Goal: Find specific page/section: Find specific page/section

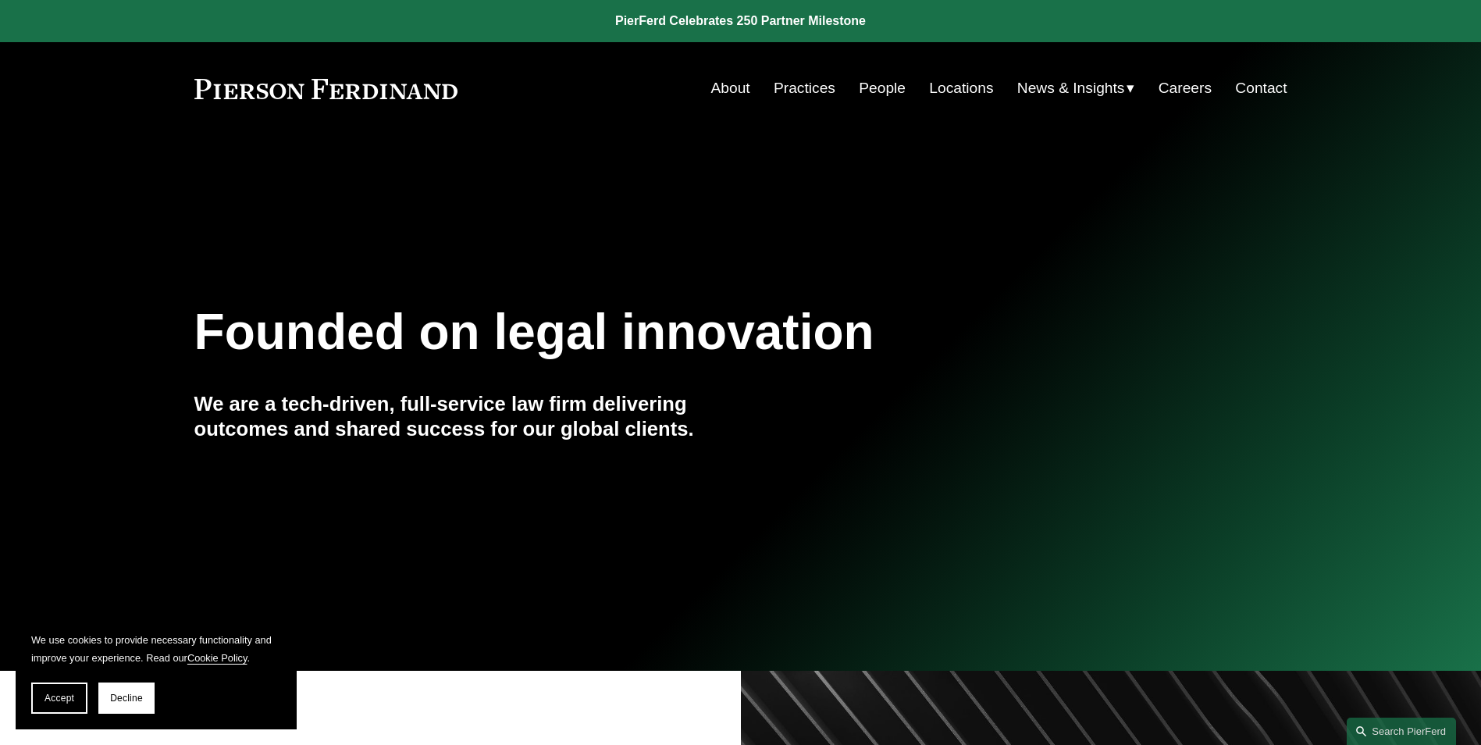
click at [813, 86] on link "Practices" at bounding box center [805, 88] width 62 height 30
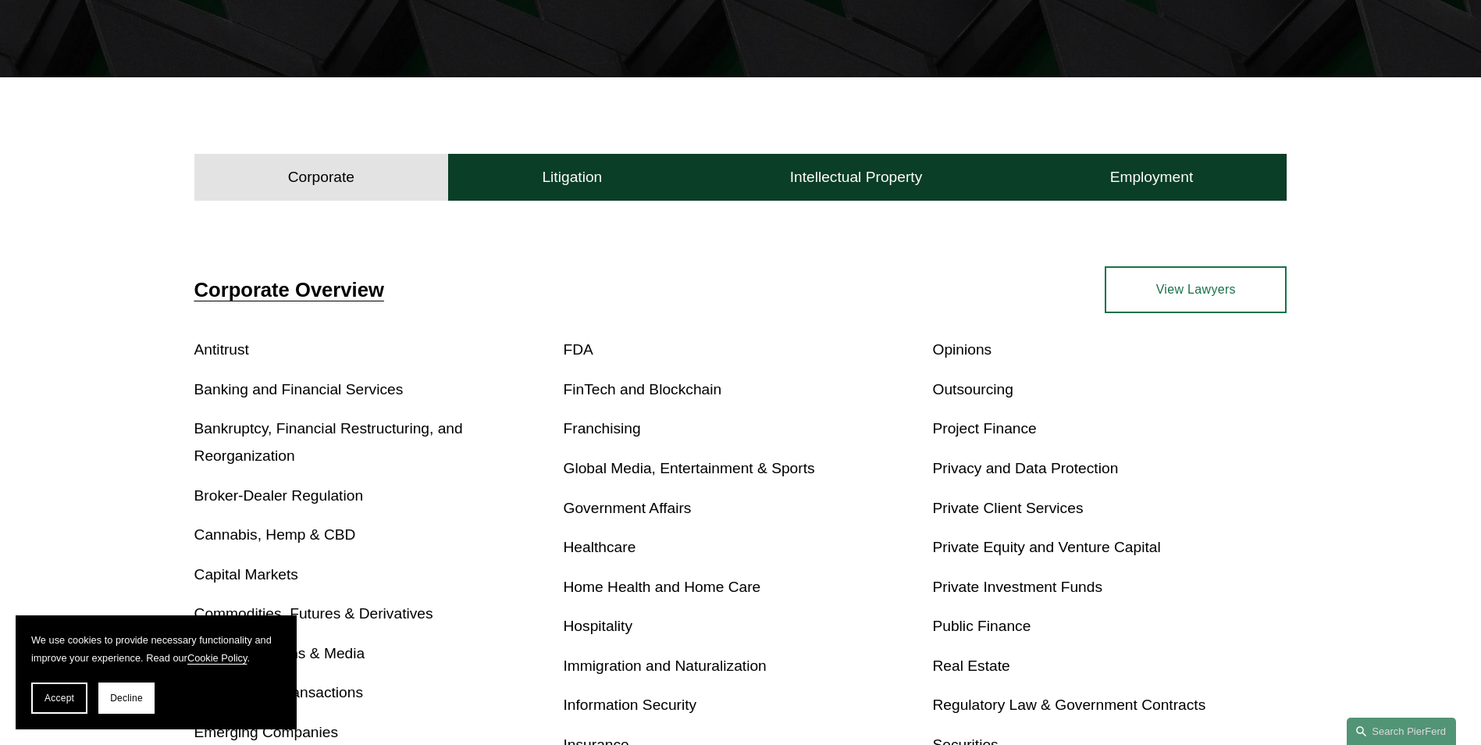
scroll to position [781, 0]
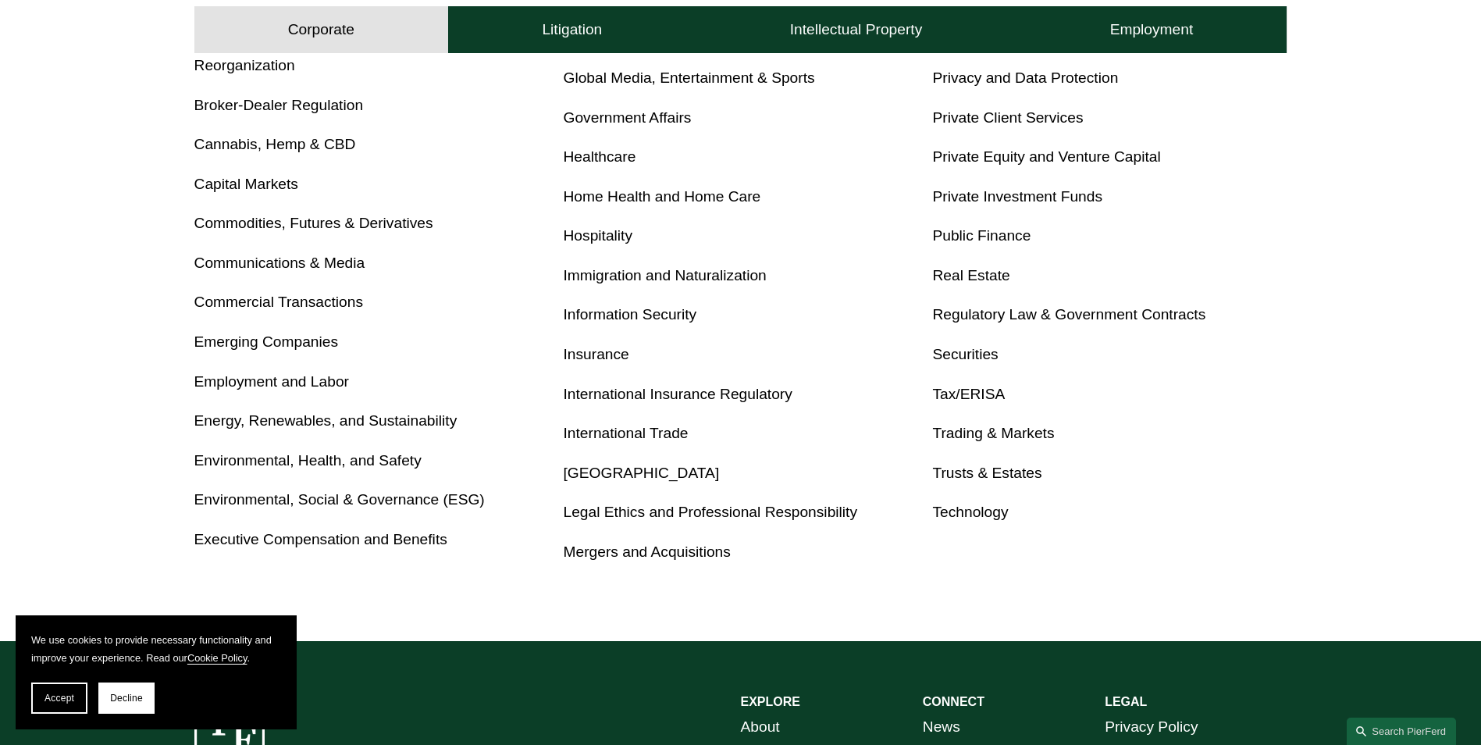
click at [236, 424] on link "Energy, Renewables, and Sustainability" at bounding box center [325, 420] width 263 height 16
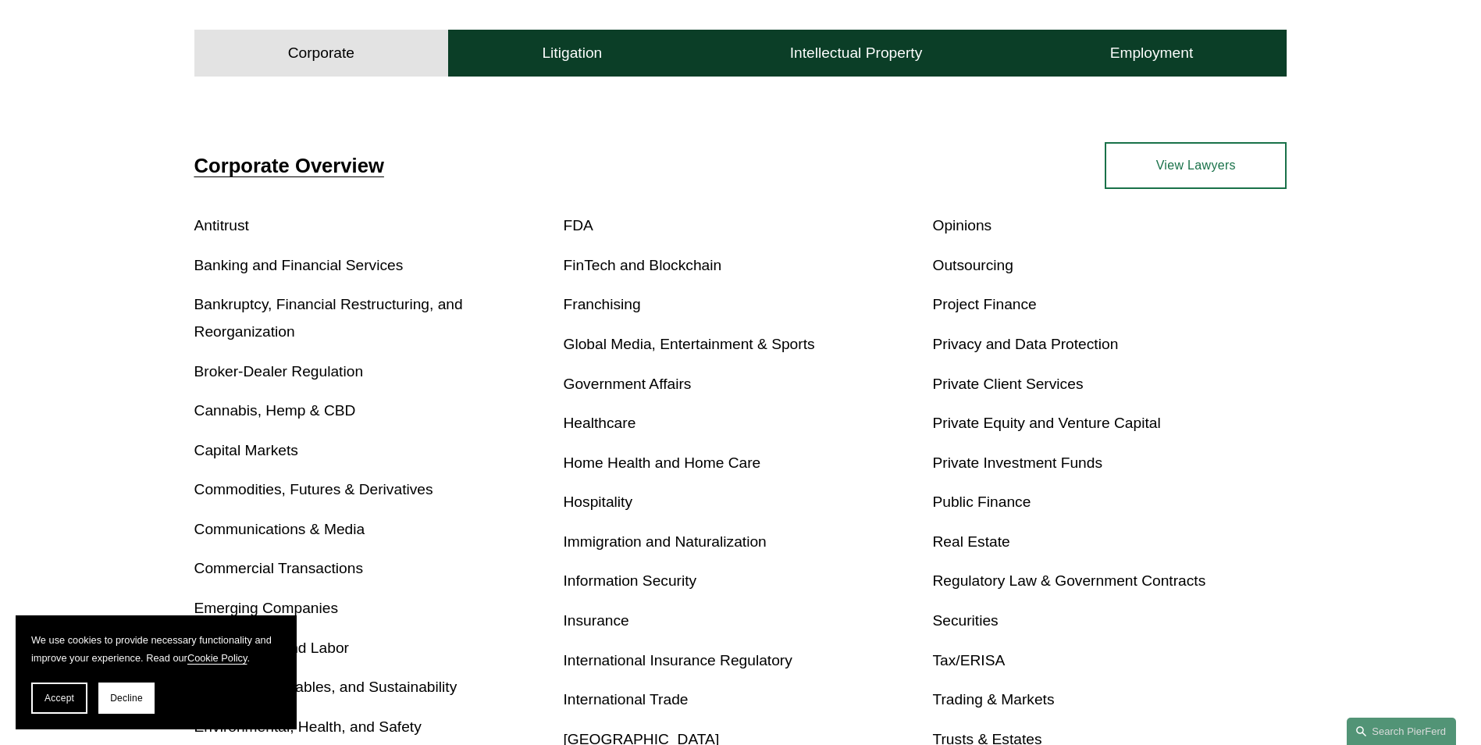
scroll to position [234, 0]
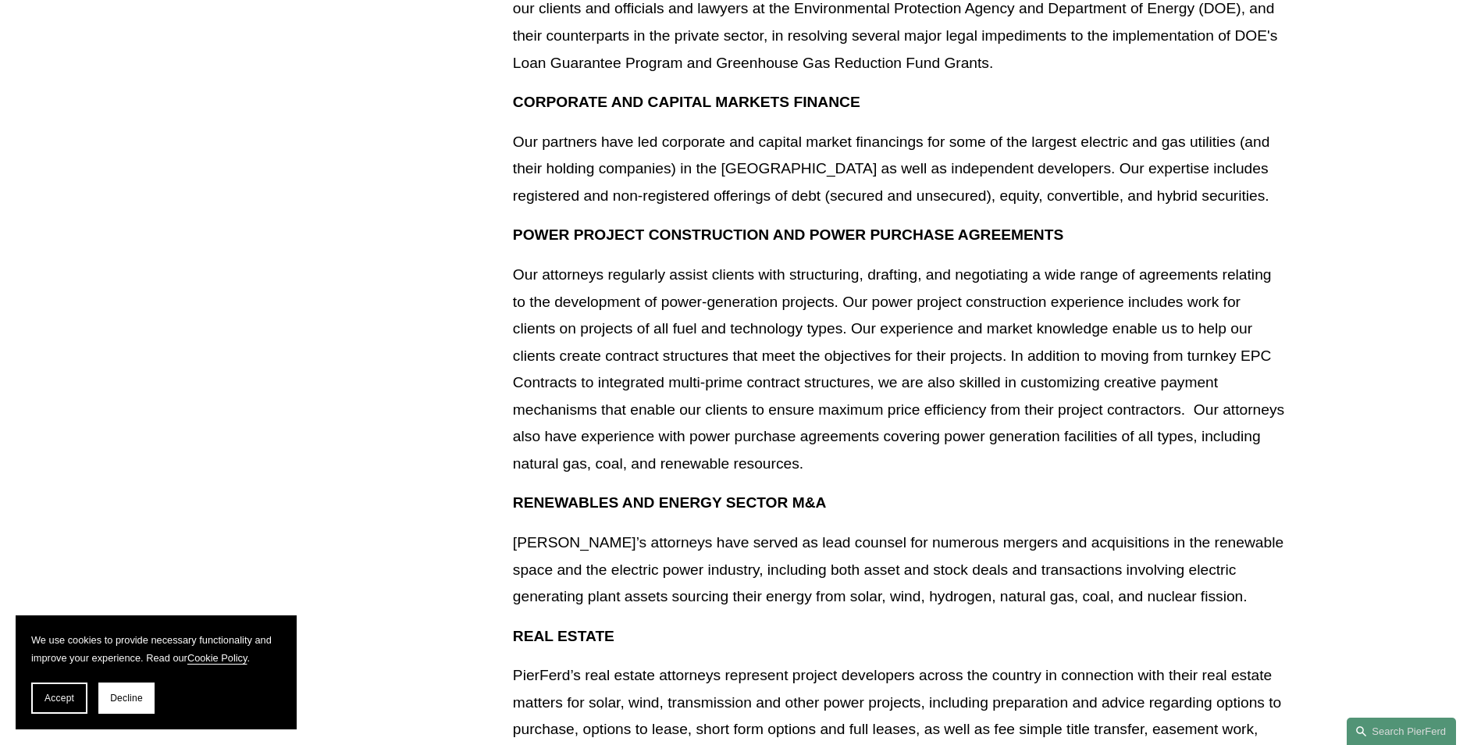
scroll to position [1639, 0]
